Goal: Navigation & Orientation: Find specific page/section

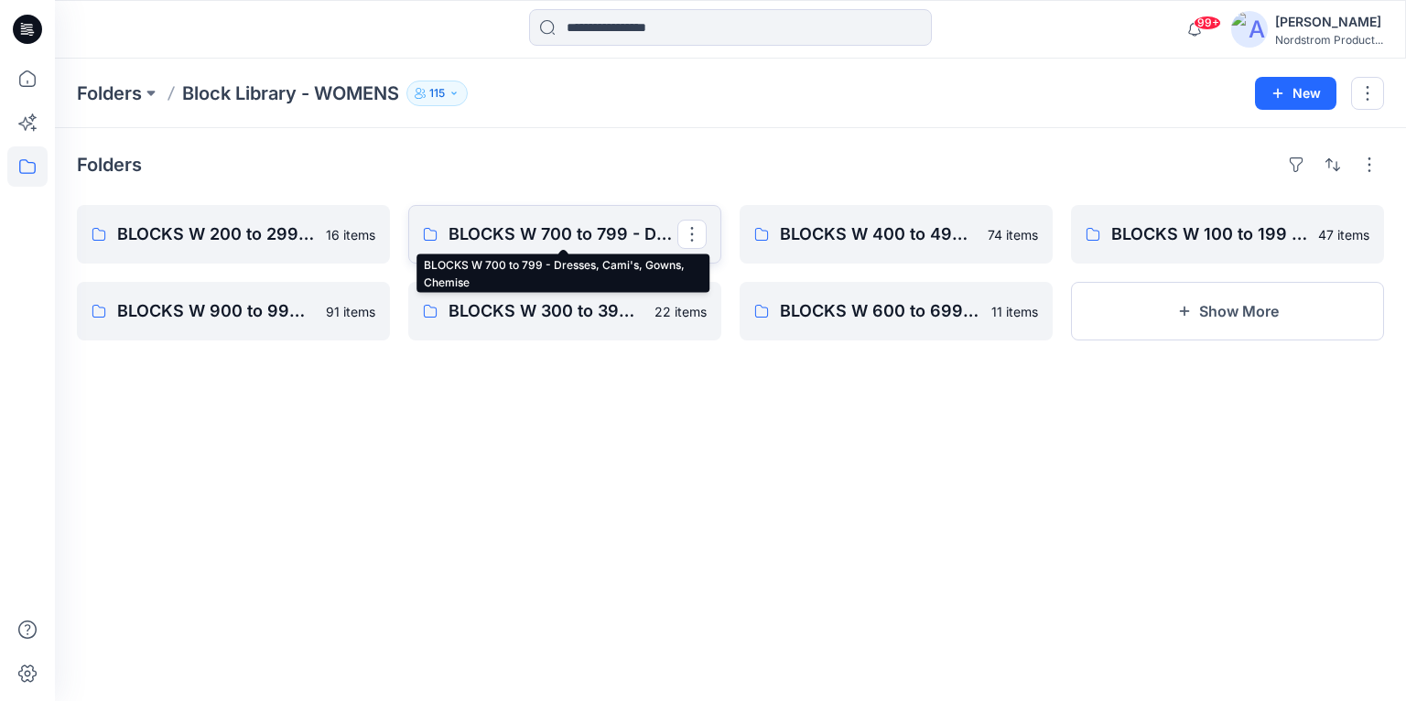
click at [580, 234] on p "BLOCKS W 700 to 799 - Dresses, Cami's, Gowns, Chemise" at bounding box center [563, 235] width 229 height 26
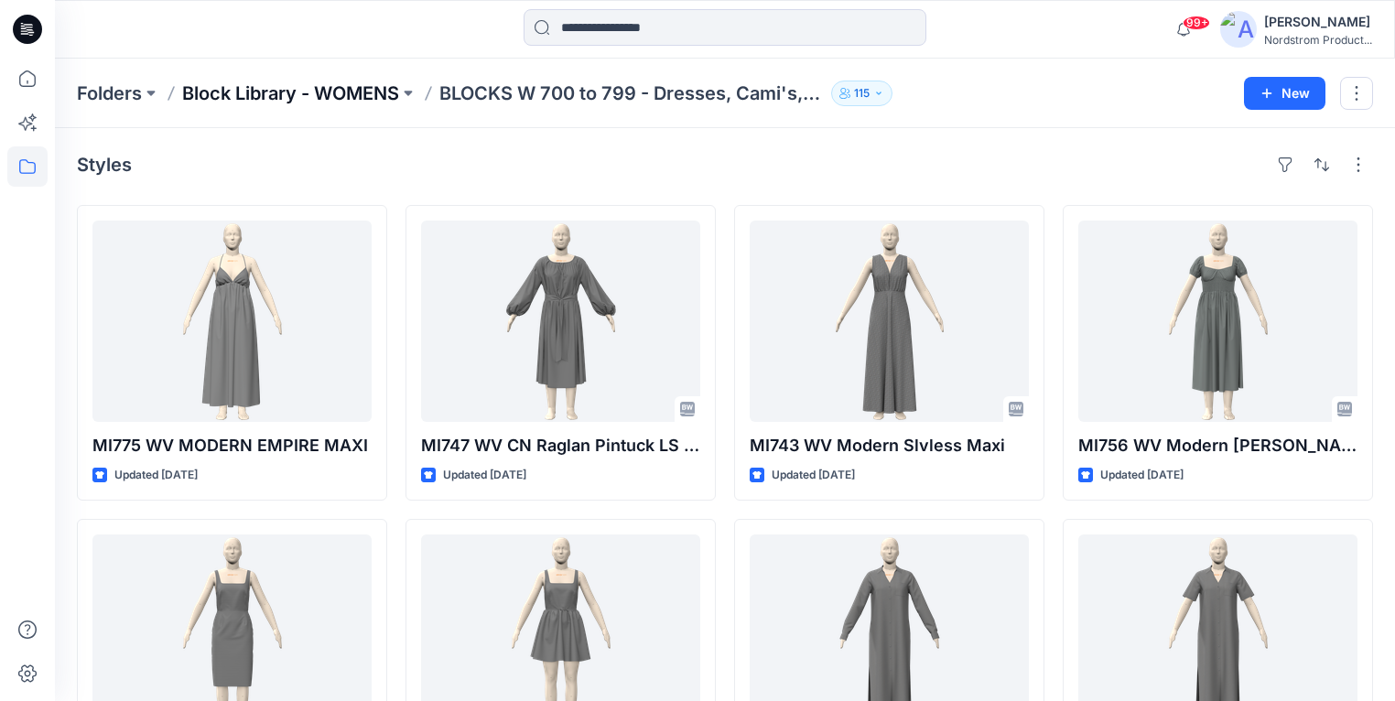
click at [262, 92] on p "Block Library - WOMENS" at bounding box center [290, 94] width 217 height 26
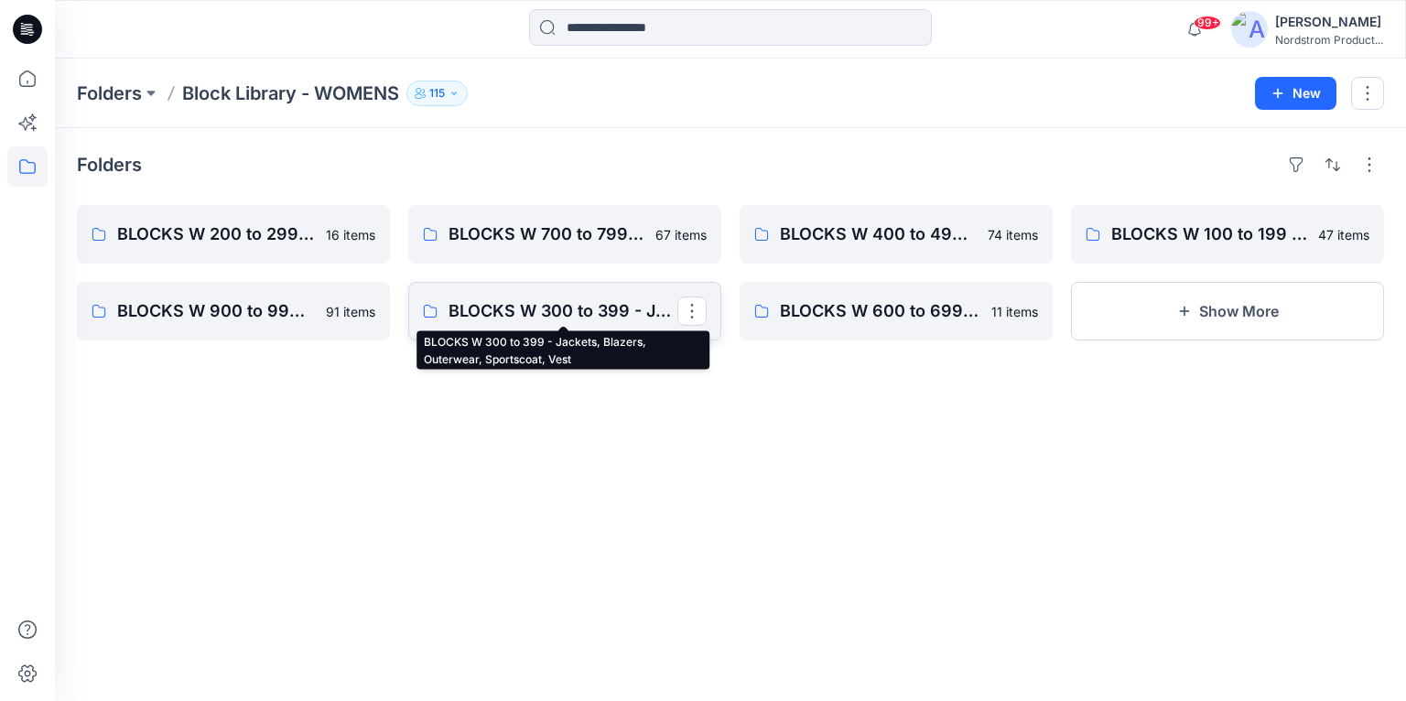
click at [639, 312] on p "BLOCKS W 300 to 399 - Jackets, Blazers, Outerwear, Sportscoat, Vest" at bounding box center [563, 311] width 229 height 26
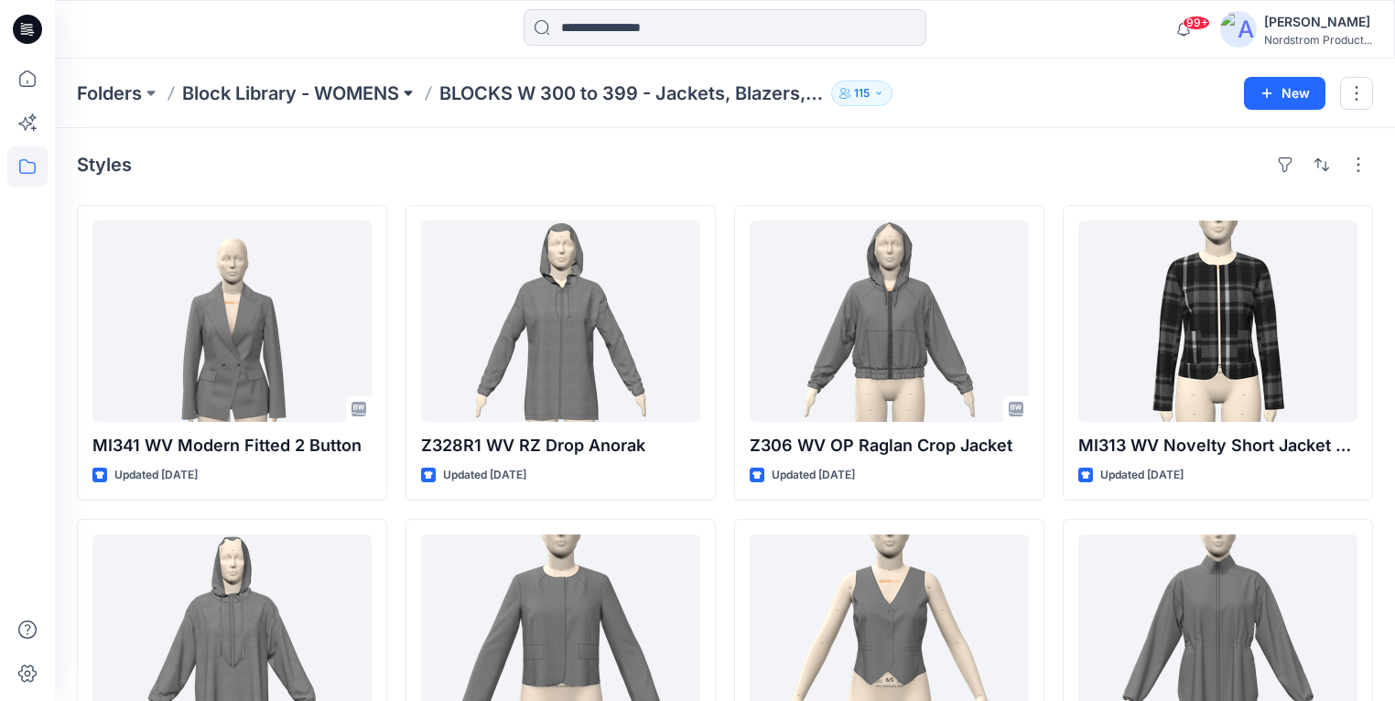
click at [413, 89] on button at bounding box center [408, 94] width 18 height 26
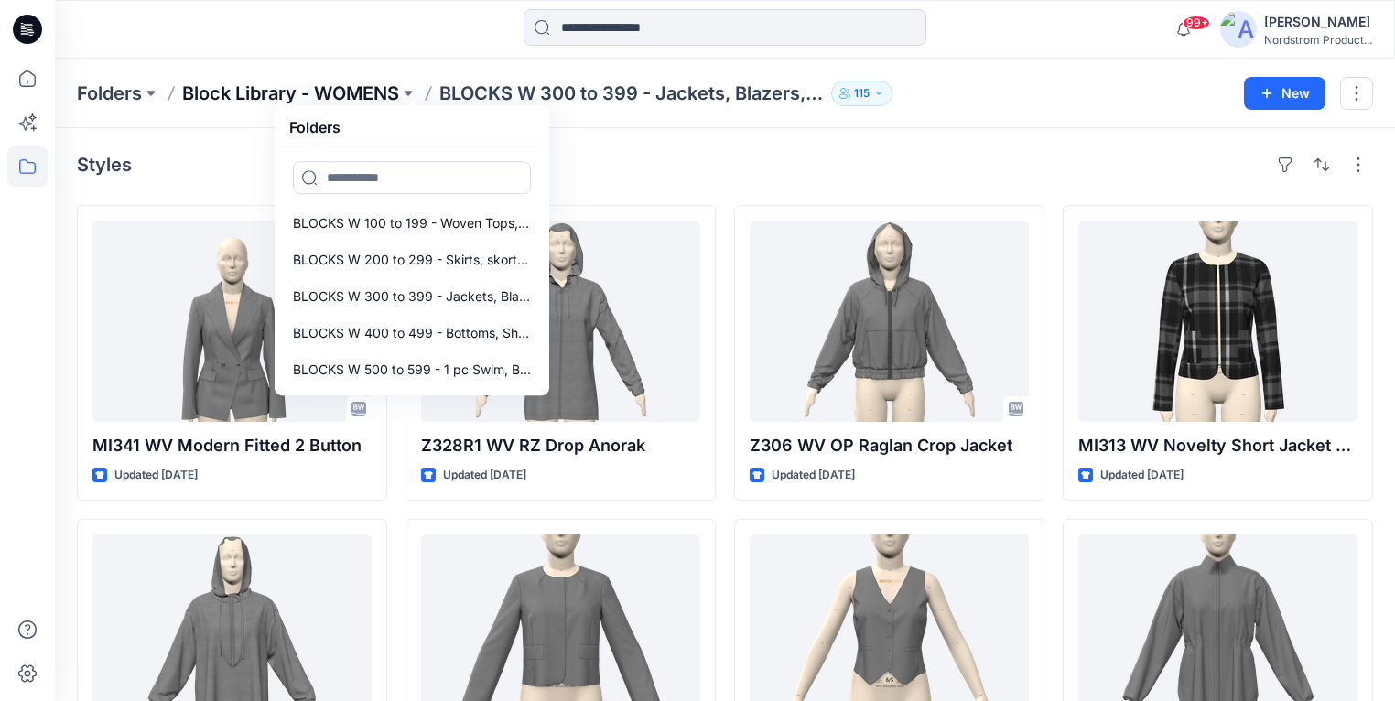
click at [328, 96] on p "Block Library - WOMENS" at bounding box center [290, 94] width 217 height 26
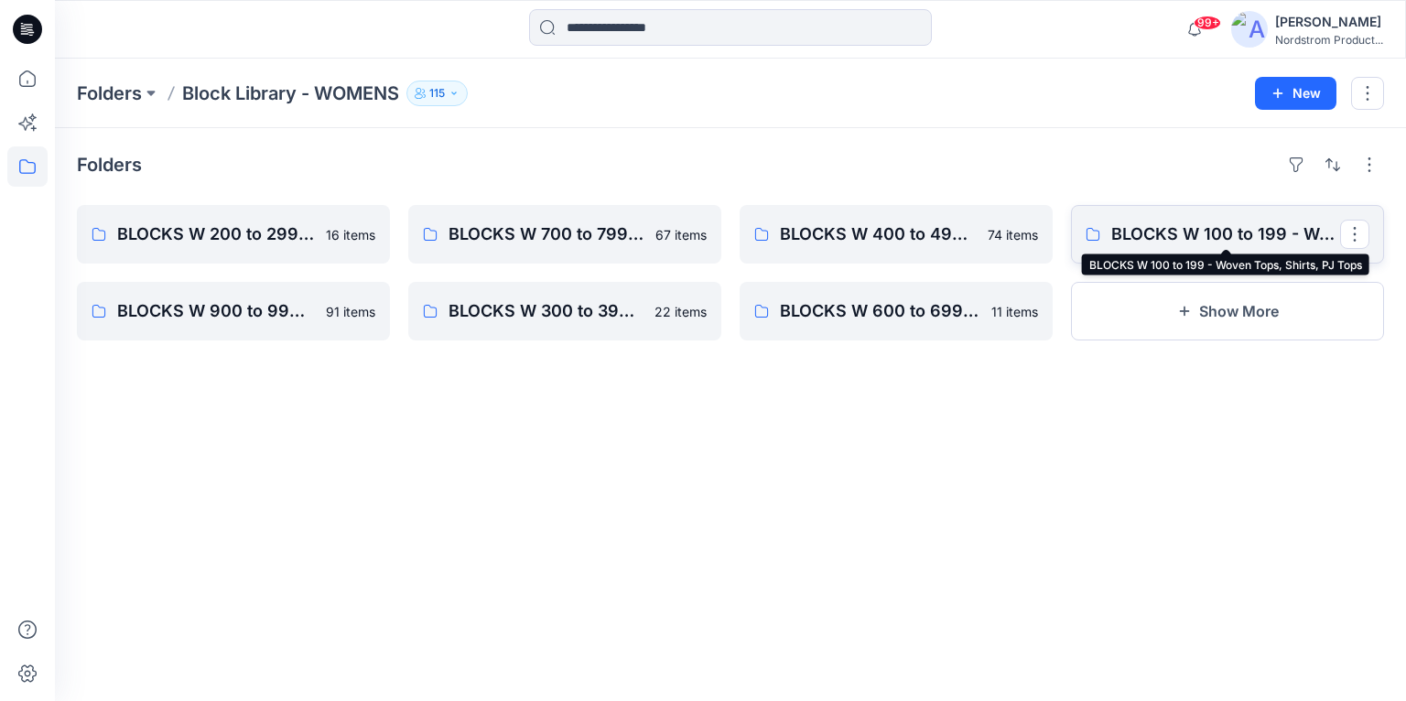
click at [1289, 234] on p "BLOCKS W 100 to 199 - Woven Tops, Shirts, PJ Tops" at bounding box center [1225, 235] width 229 height 26
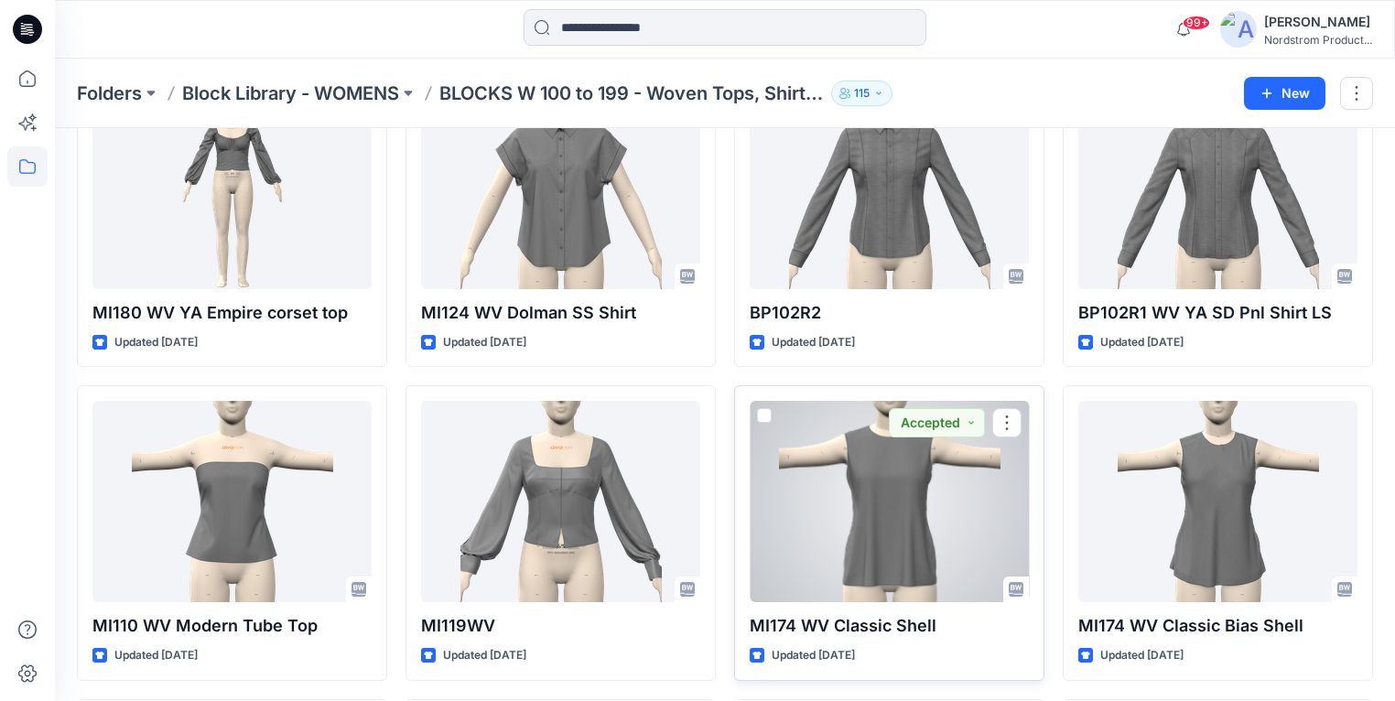
scroll to position [445, 0]
